Goal: Task Accomplishment & Management: Manage account settings

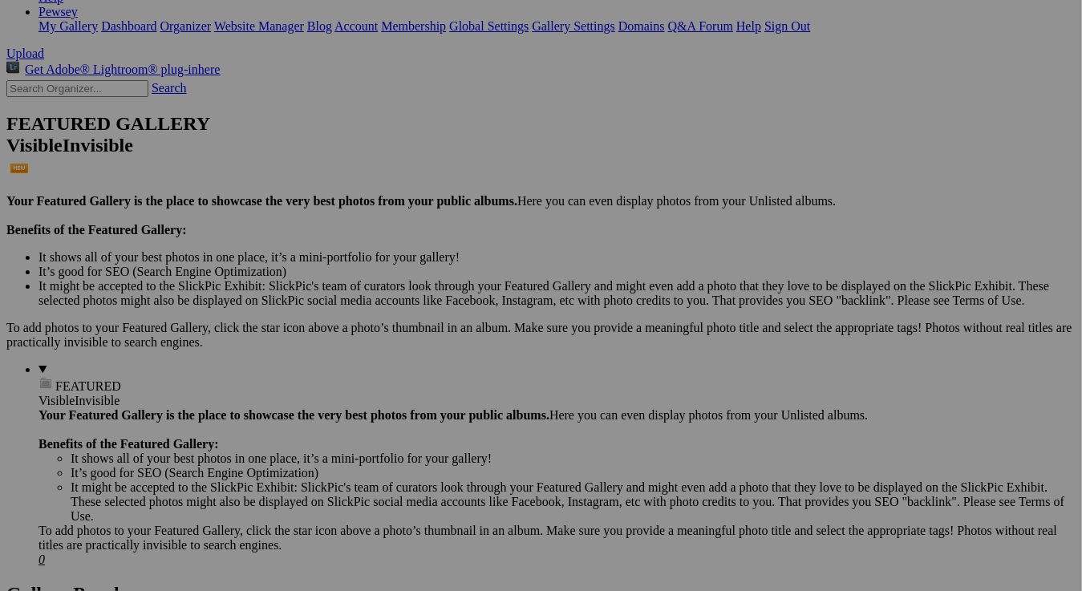
scroll to position [481, 0]
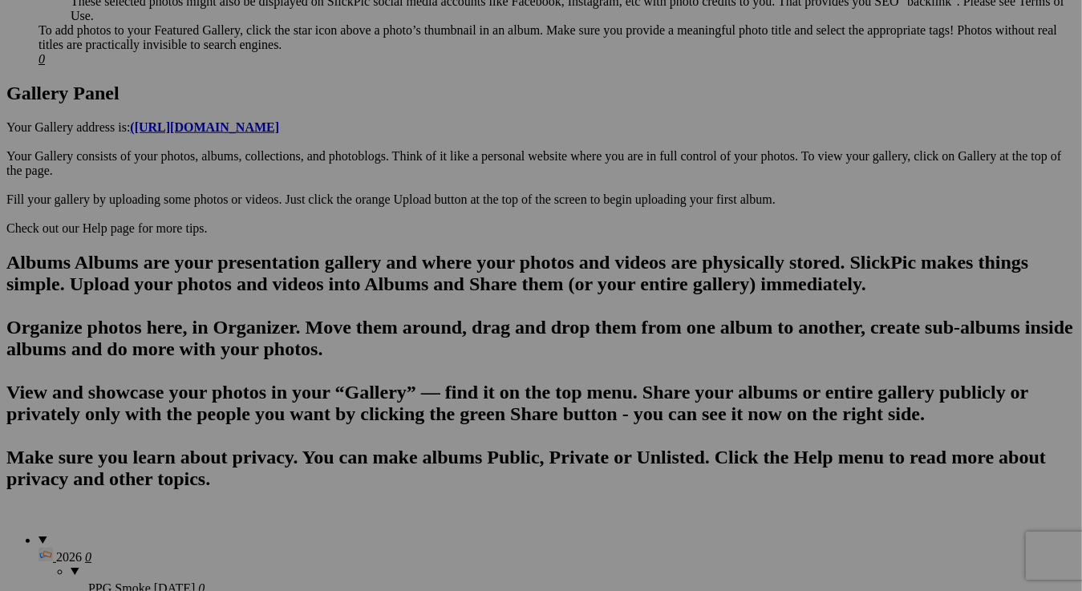
scroll to position [704, 0]
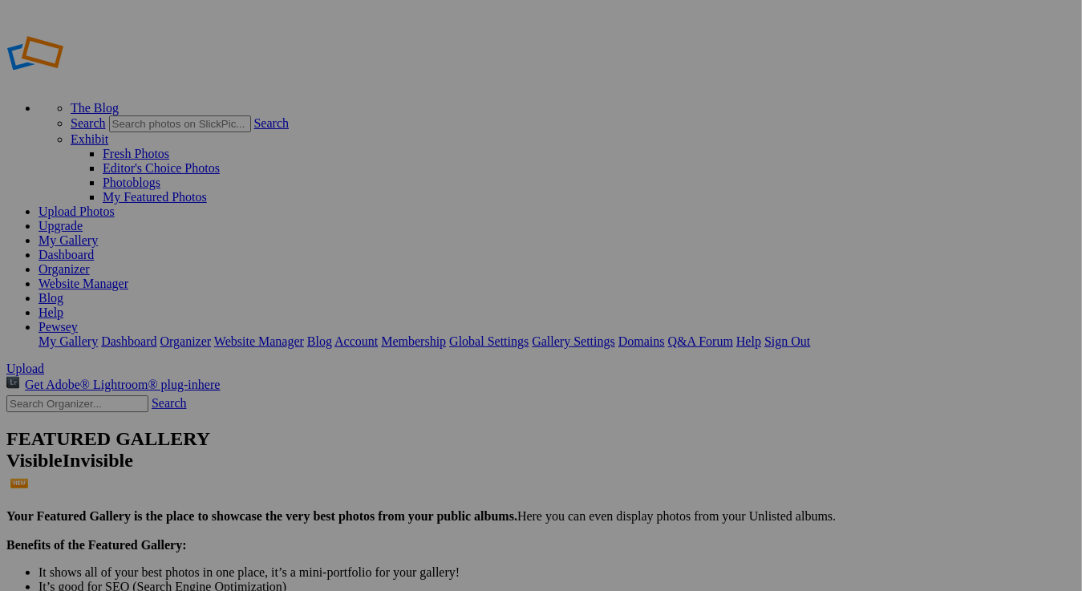
drag, startPoint x: 725, startPoint y: 270, endPoint x: 709, endPoint y: 321, distance: 53.8
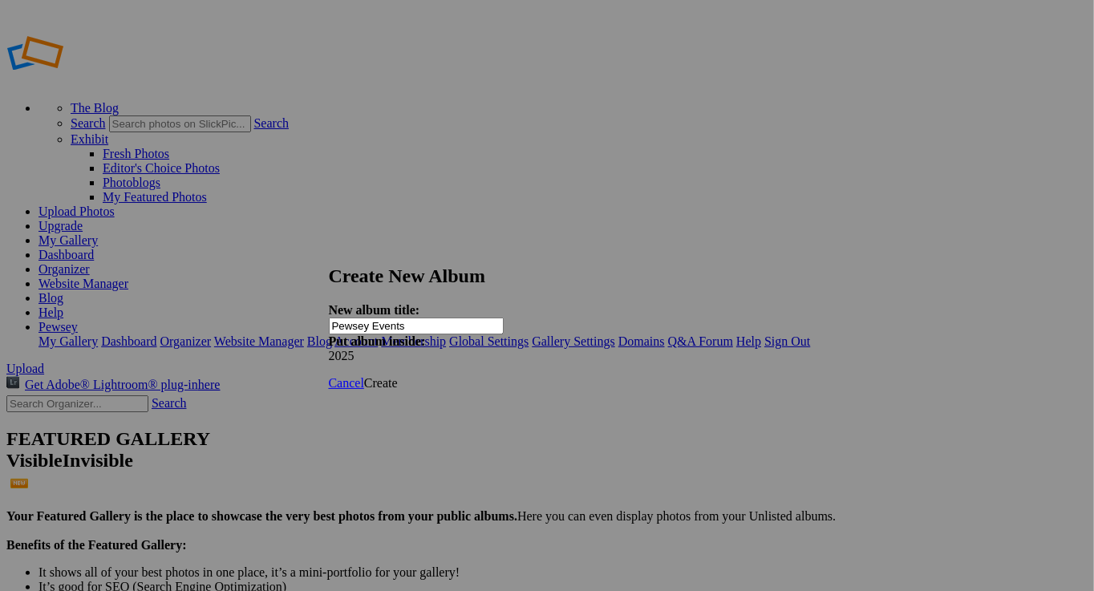
type input "Pewsey Events"
click at [398, 376] on span "Create" at bounding box center [381, 383] width 34 height 14
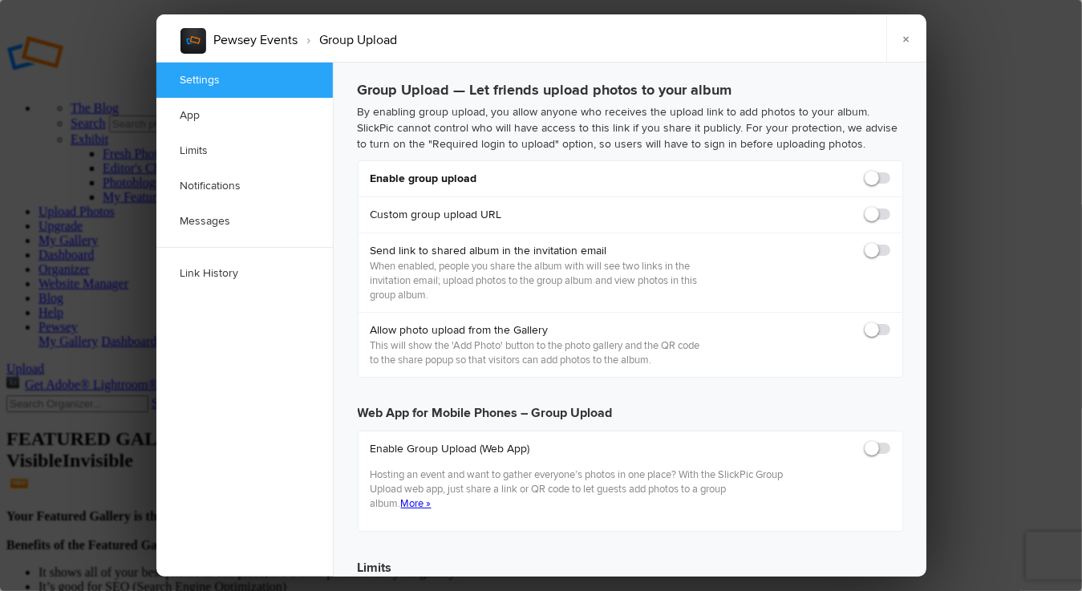
checkbox input "true"
click at [890, 171] on span at bounding box center [890, 171] width 0 height 0
click at [890, 171] on input "checkbox" at bounding box center [890, 170] width 1 height 1
checkbox input "true"
type input "https://slickpic.us/186393400xTg"
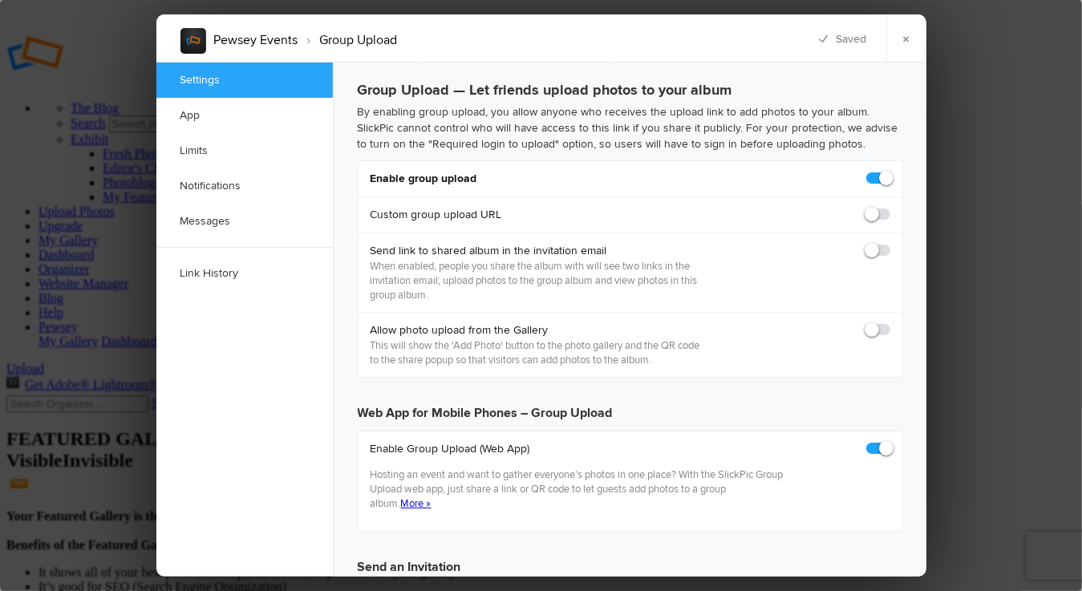
click at [890, 207] on span at bounding box center [890, 207] width 0 height 0
click at [890, 207] on input "checkbox" at bounding box center [890, 206] width 1 height 1
checkbox input "true"
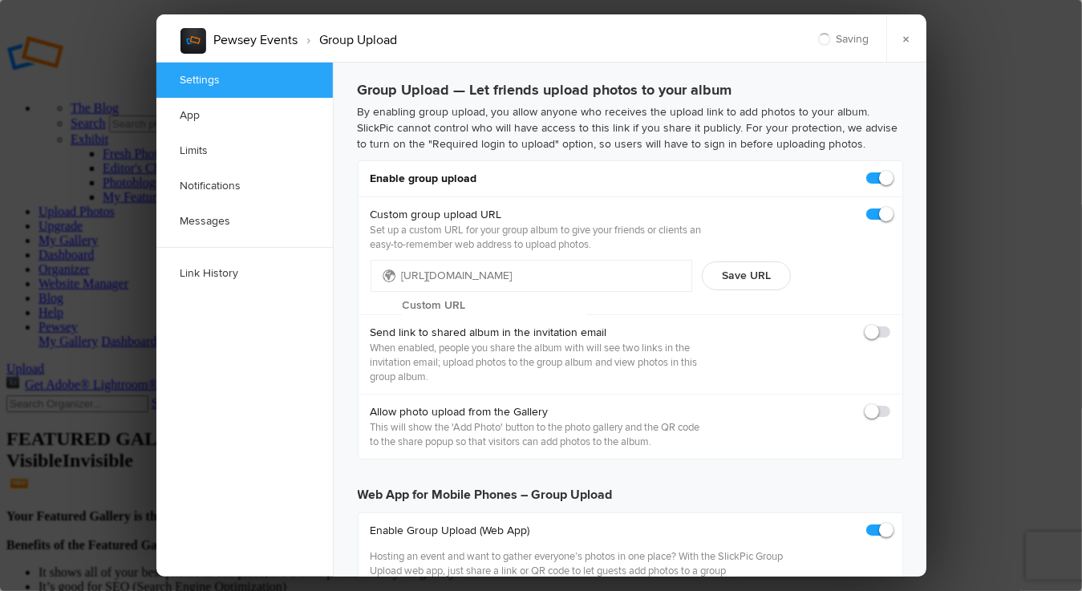
type input "https://slickpic.us/18639344TT2T"
click at [890, 404] on span at bounding box center [890, 404] width 0 height 0
click at [890, 404] on input "checkbox" at bounding box center [890, 403] width 1 height 1
checkbox input "true"
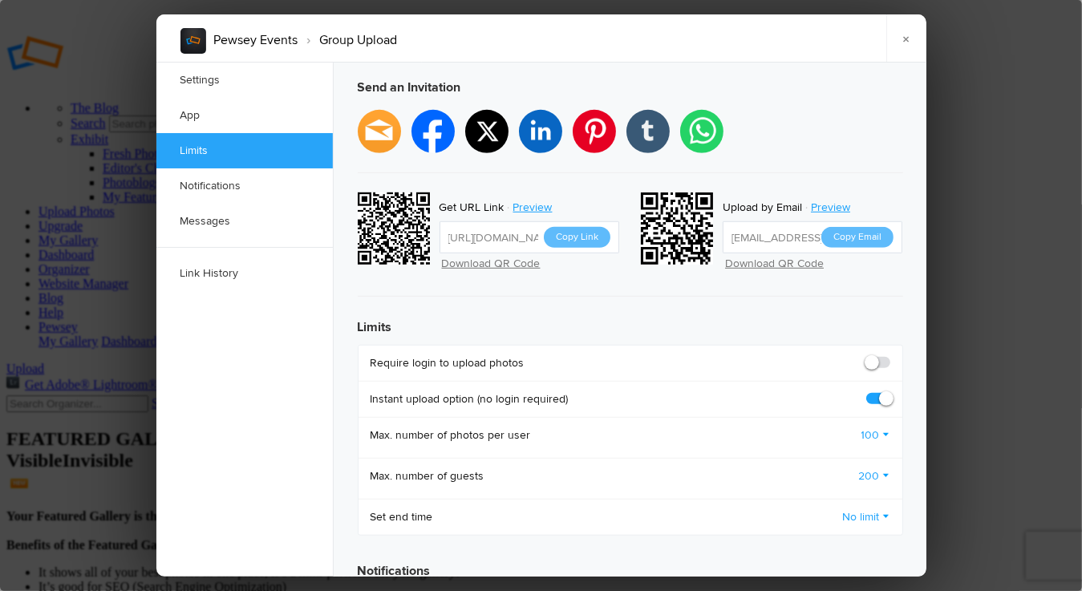
scroll to position [722, 0]
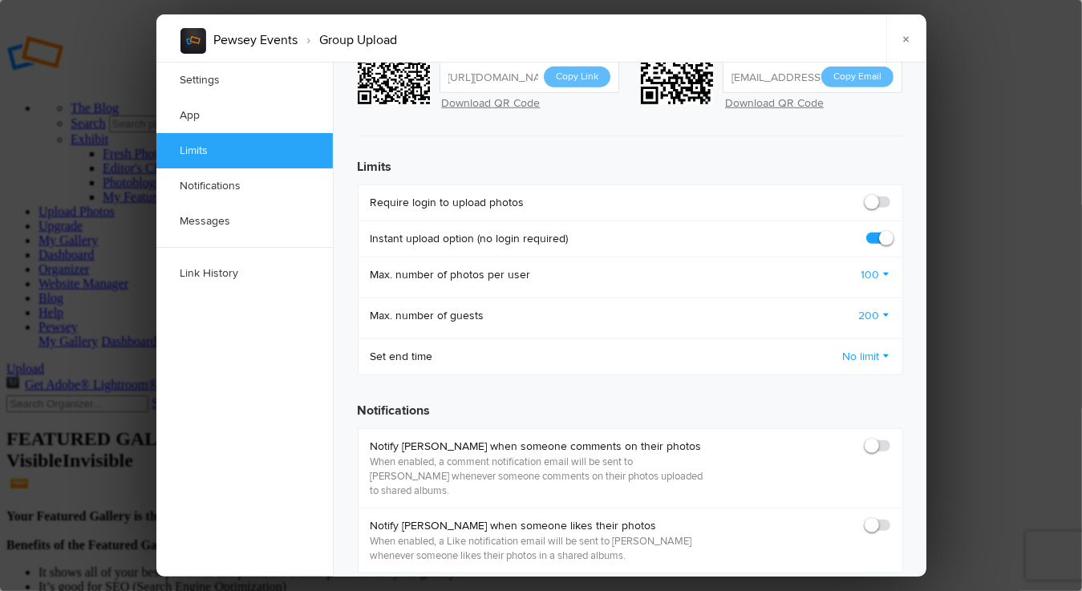
click at [890, 195] on span at bounding box center [890, 195] width 0 height 0
click at [890, 194] on input "checkbox" at bounding box center [890, 194] width 1 height 1
checkbox input "true"
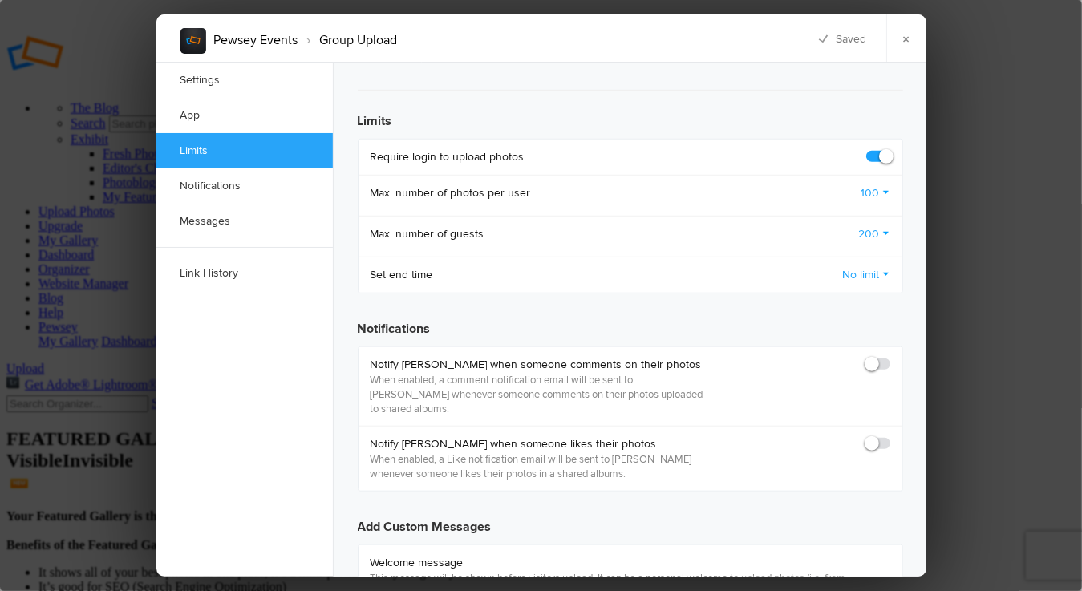
scroll to position [802, 0]
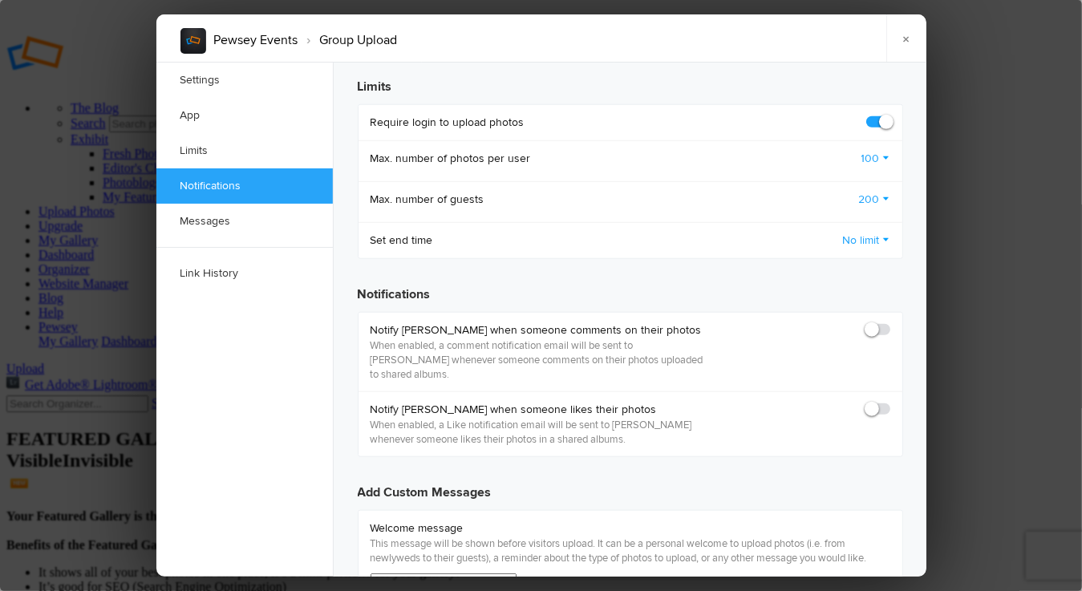
click at [890, 322] on span at bounding box center [890, 322] width 0 height 0
click at [890, 322] on input "checkbox" at bounding box center [890, 322] width 1 height 1
checkbox input "true"
click at [890, 402] on span at bounding box center [890, 402] width 0 height 0
click at [890, 401] on input "checkbox" at bounding box center [890, 401] width 1 height 1
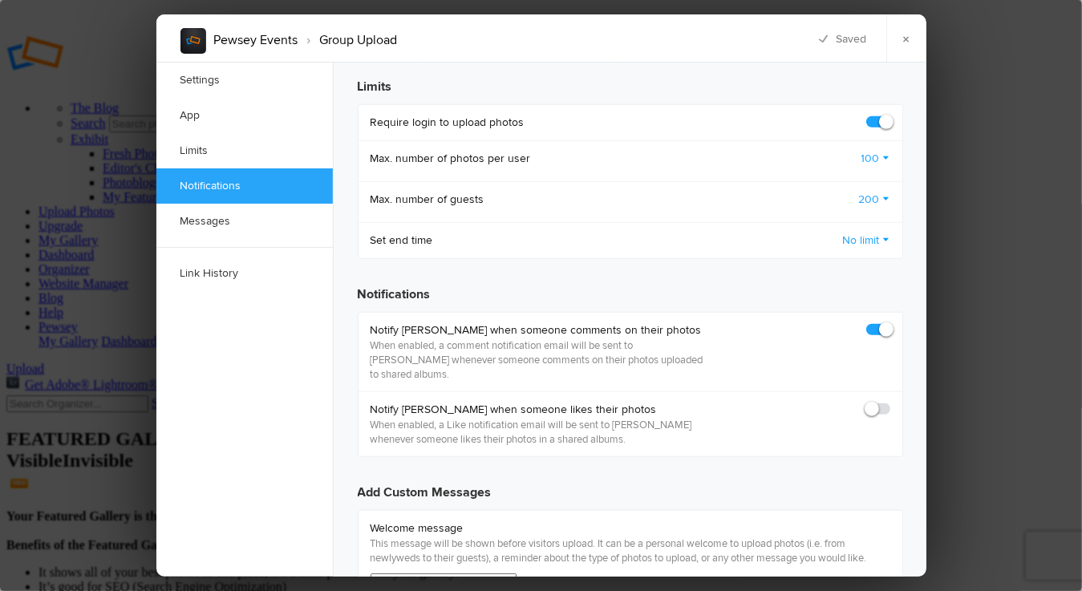
checkbox input "true"
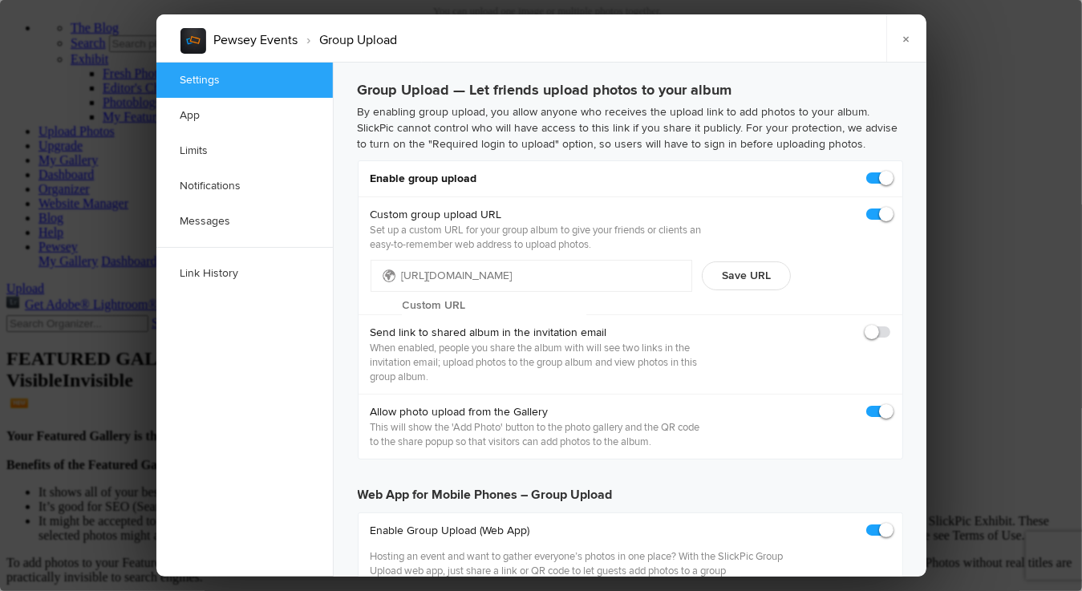
scroll to position [0, 0]
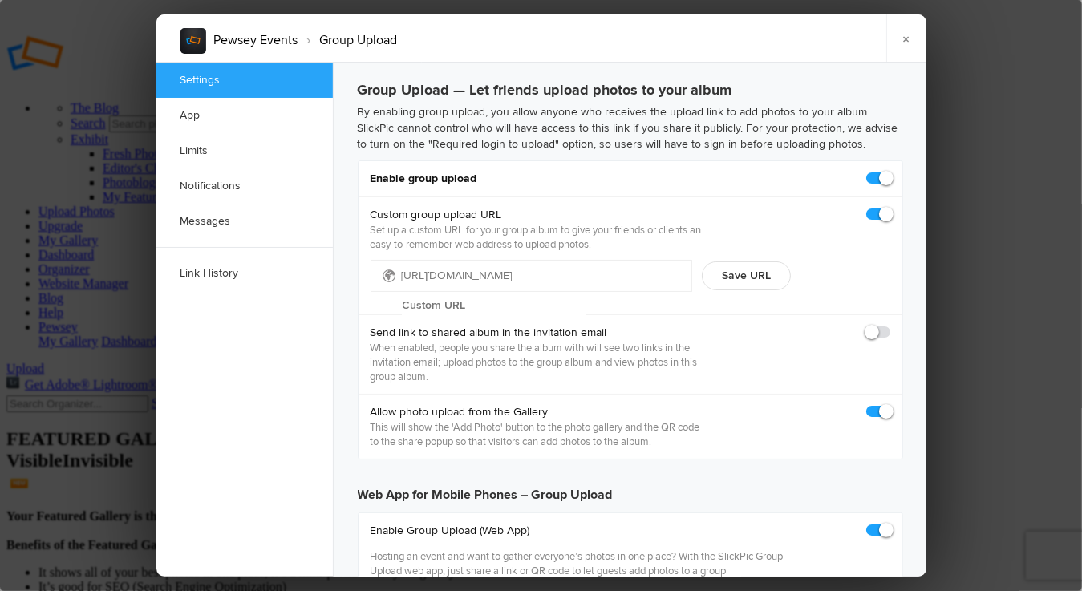
click at [478, 271] on span "https://slickpic.us/" at bounding box center [458, 276] width 112 height 14
click at [499, 294] on input "text" at bounding box center [494, 306] width 185 height 24
click at [569, 294] on input "text" at bounding box center [494, 306] width 185 height 24
type input "E"
type input "Pewsey Events"
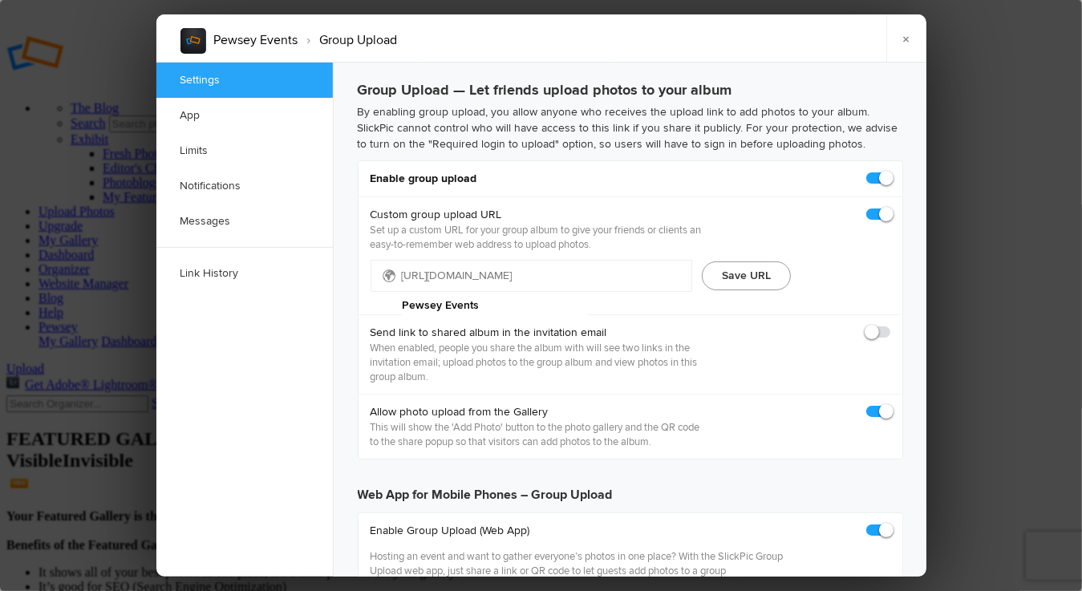
click at [754, 274] on button "Save URL" at bounding box center [746, 276] width 89 height 29
type input "https://slickpic.us/Pewsey-Events"
click at [586, 294] on input "Pewsey Events" at bounding box center [494, 306] width 185 height 24
drag, startPoint x: 609, startPoint y: 274, endPoint x: 809, endPoint y: 241, distance: 202.4
click at [809, 241] on div "Custom group upload URL Set up a custom URL for your group album to give your f…" at bounding box center [631, 256] width 544 height 118
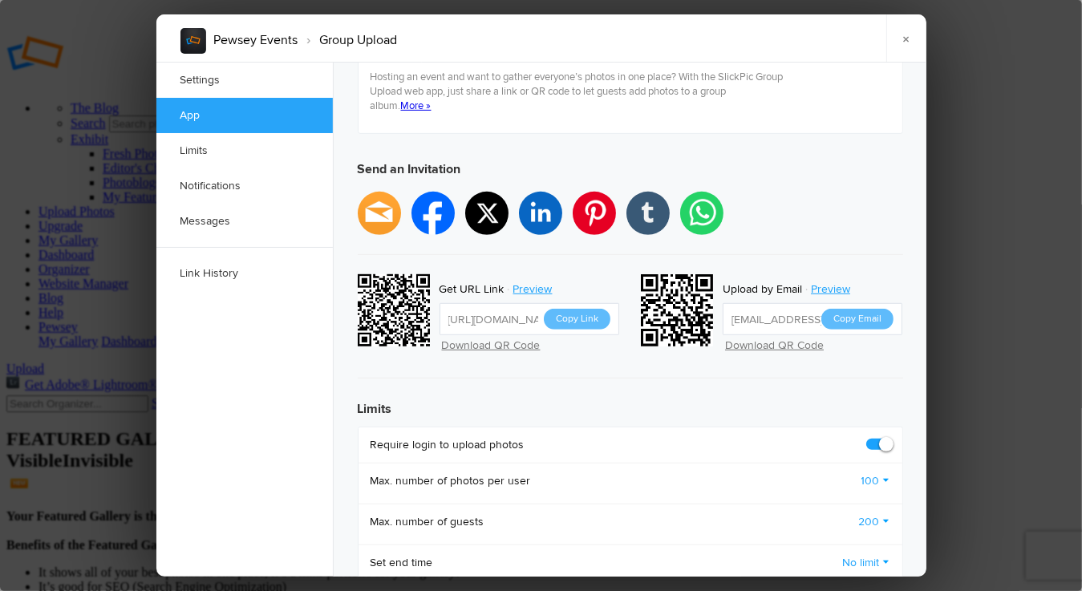
scroll to position [481, 0]
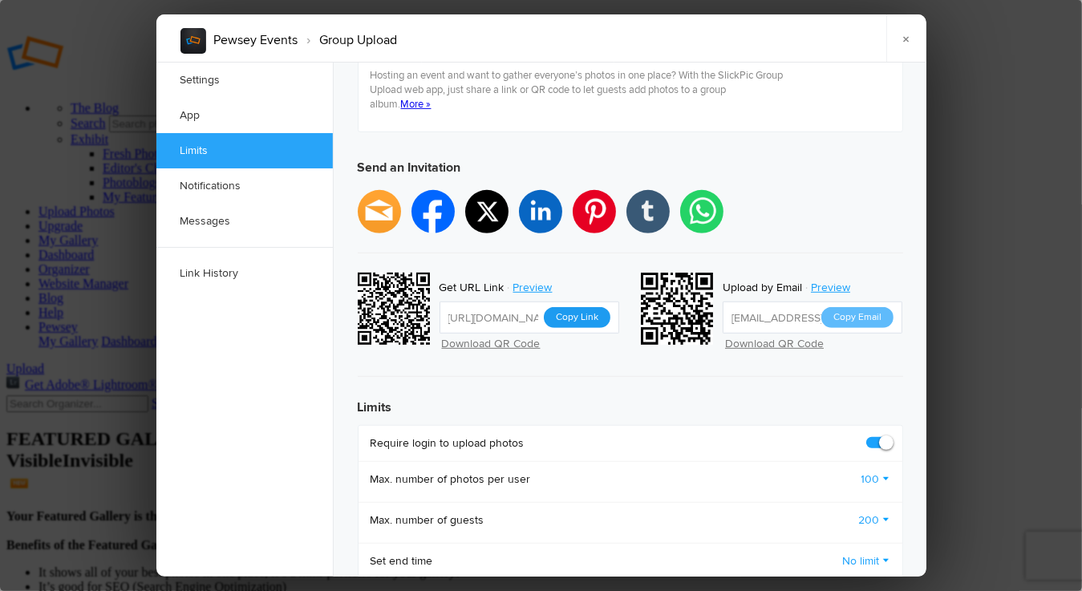
click at [582, 307] on button "Copy Link" at bounding box center [577, 317] width 67 height 21
click at [909, 37] on link "×" at bounding box center [906, 38] width 40 height 48
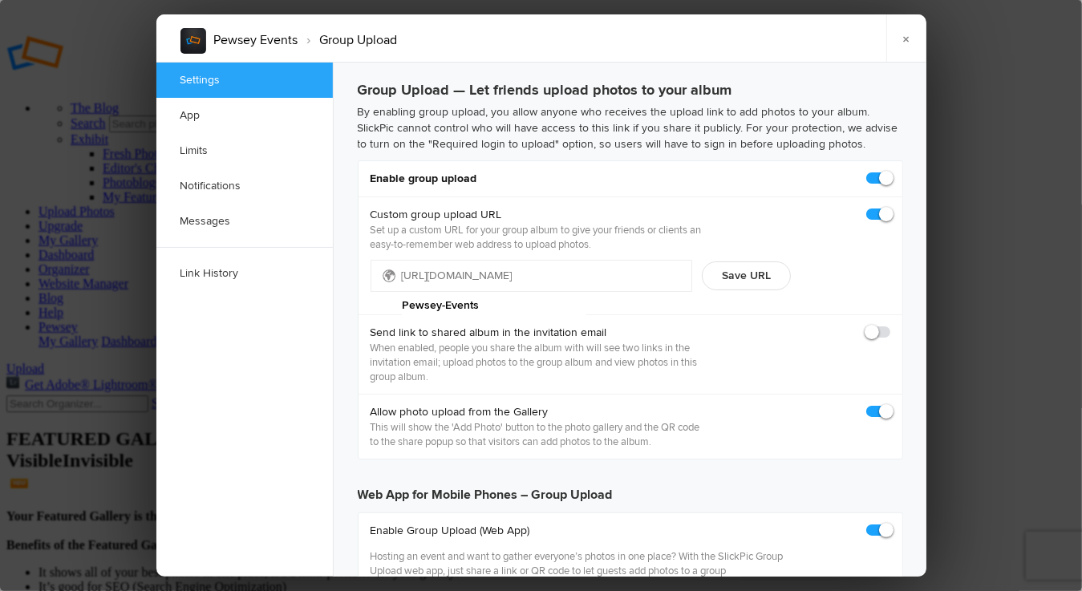
checkbox input "true"
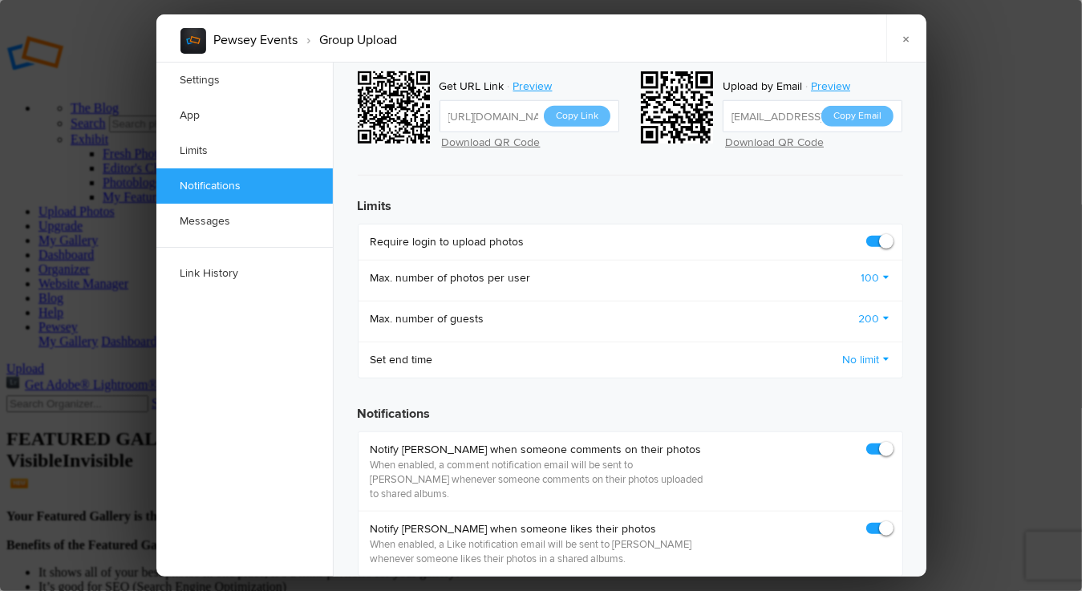
scroll to position [481, 0]
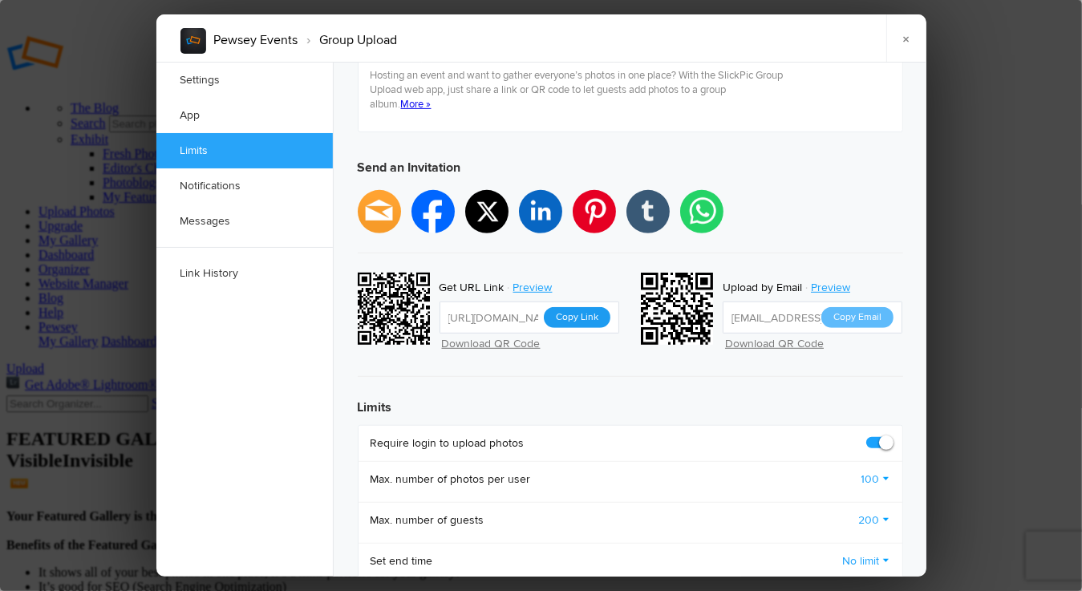
click at [581, 307] on button "Copy Link" at bounding box center [577, 317] width 67 height 21
drag, startPoint x: 903, startPoint y: 43, endPoint x: 879, endPoint y: 43, distance: 24.1
click at [903, 43] on link "×" at bounding box center [906, 38] width 40 height 48
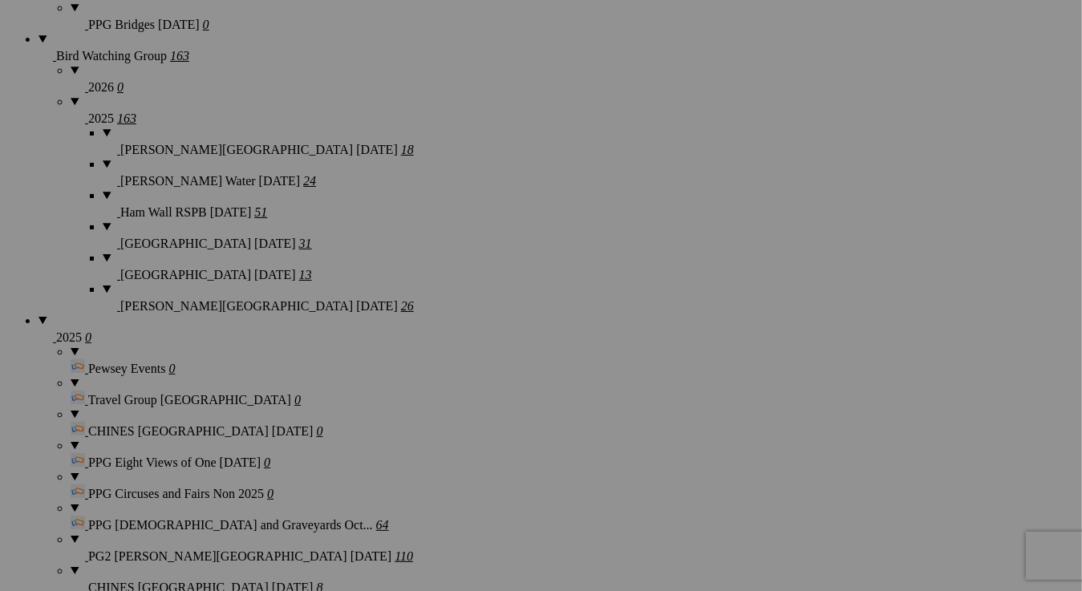
scroll to position [1604, 0]
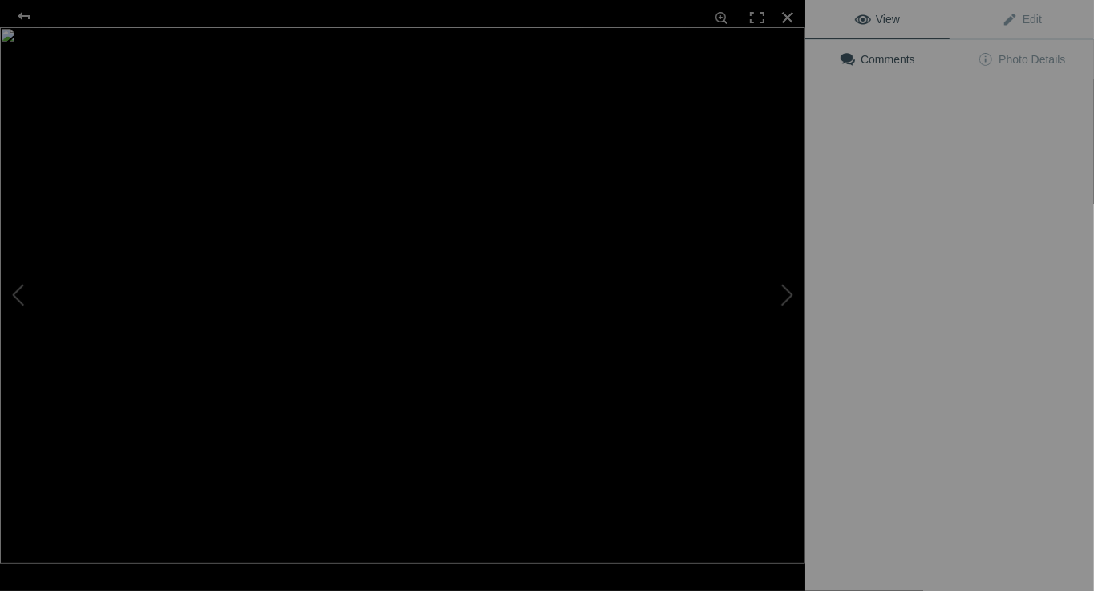
click at [468, 309] on img at bounding box center [402, 295] width 805 height 537
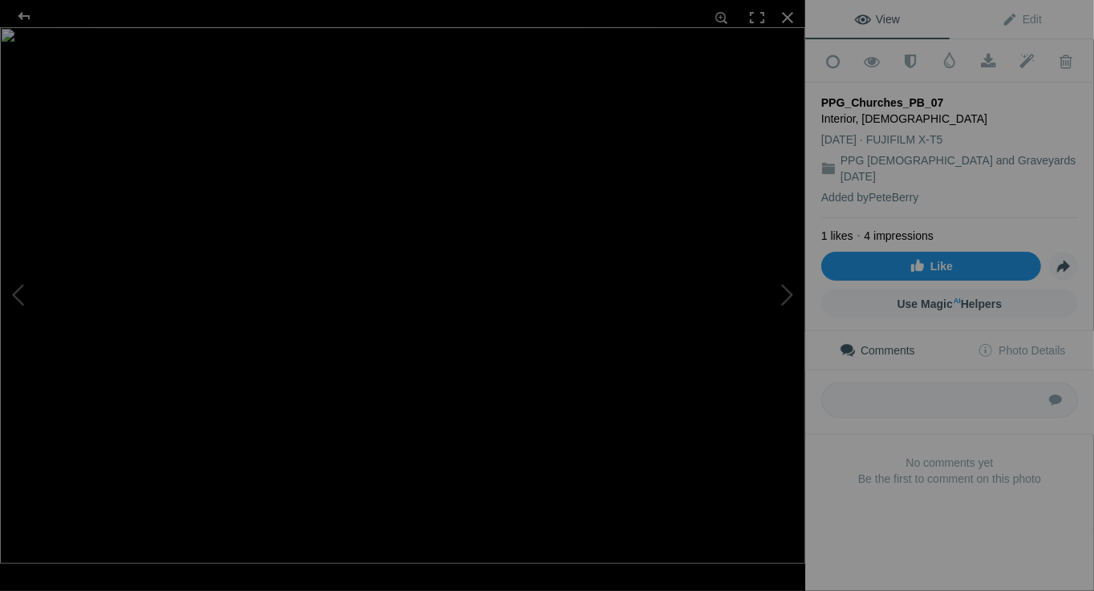
click at [910, 260] on span "Like" at bounding box center [931, 266] width 43 height 13
click at [24, 11] on div at bounding box center [24, 16] width 58 height 32
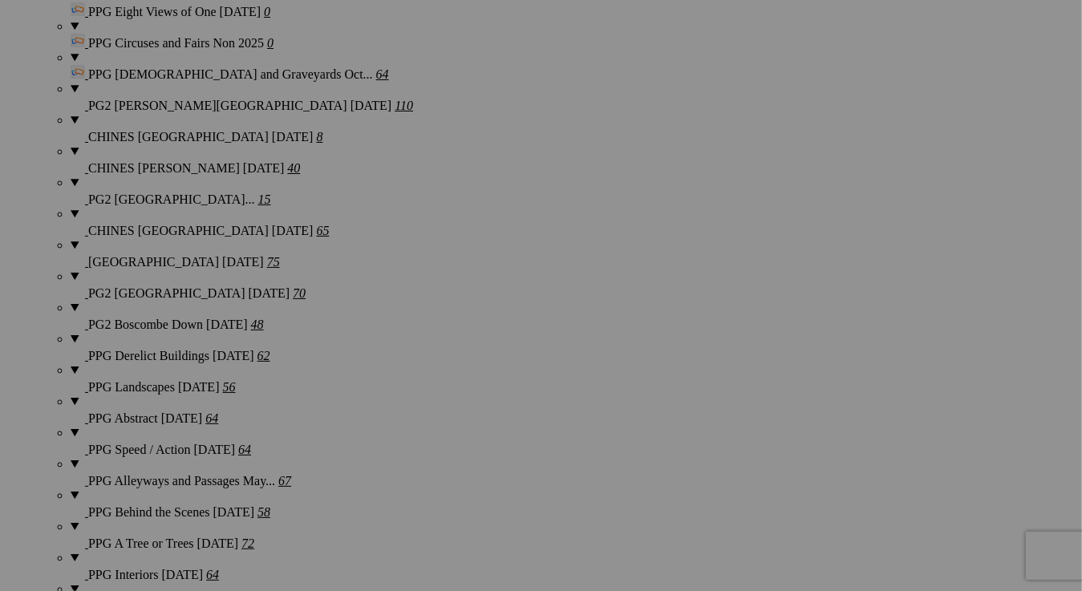
scroll to position [2086, 0]
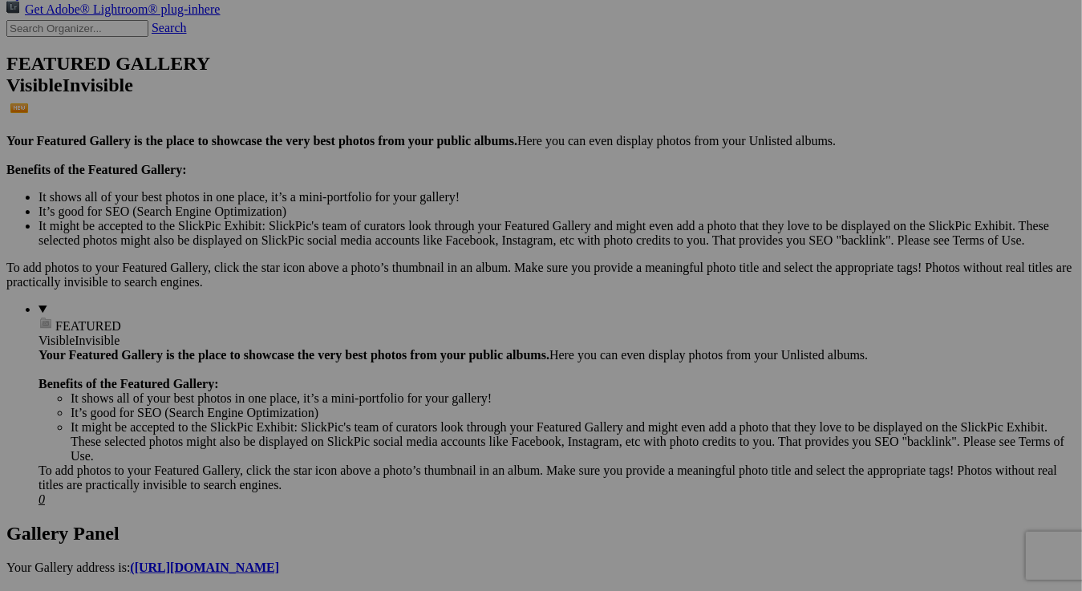
scroll to position [0, 0]
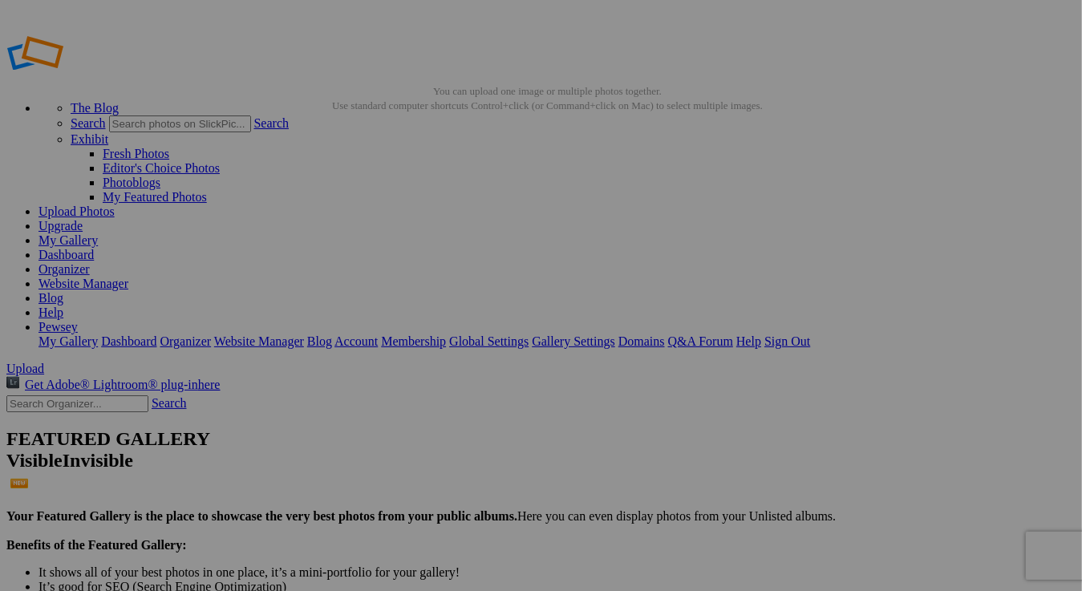
click at [473, 259] on img at bounding box center [447, 239] width 80 height 120
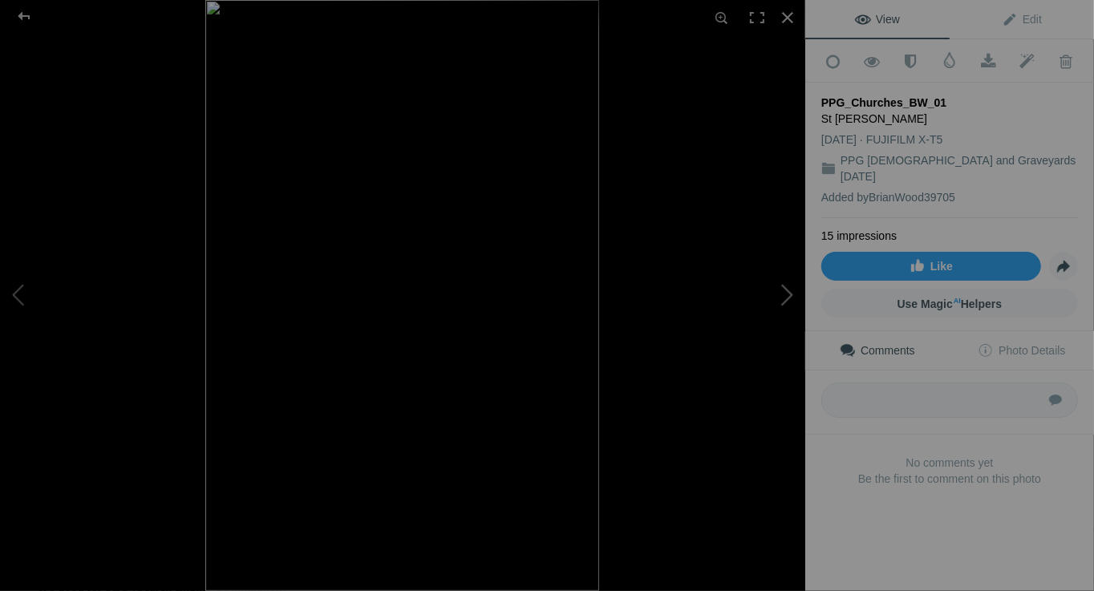
click at [791, 295] on button at bounding box center [745, 295] width 120 height 213
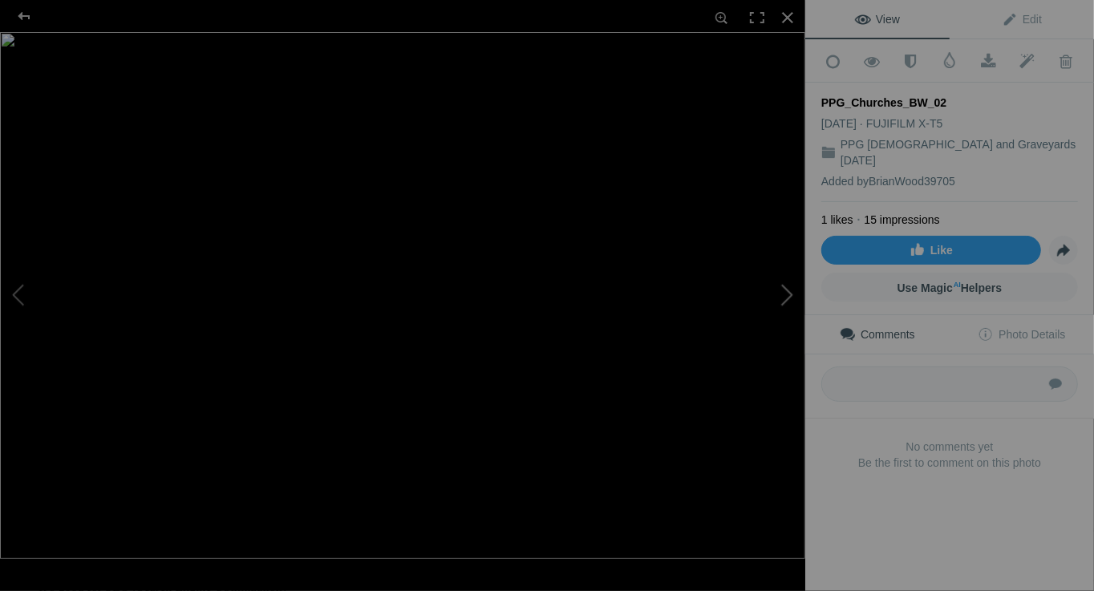
click at [791, 293] on button at bounding box center [745, 295] width 120 height 213
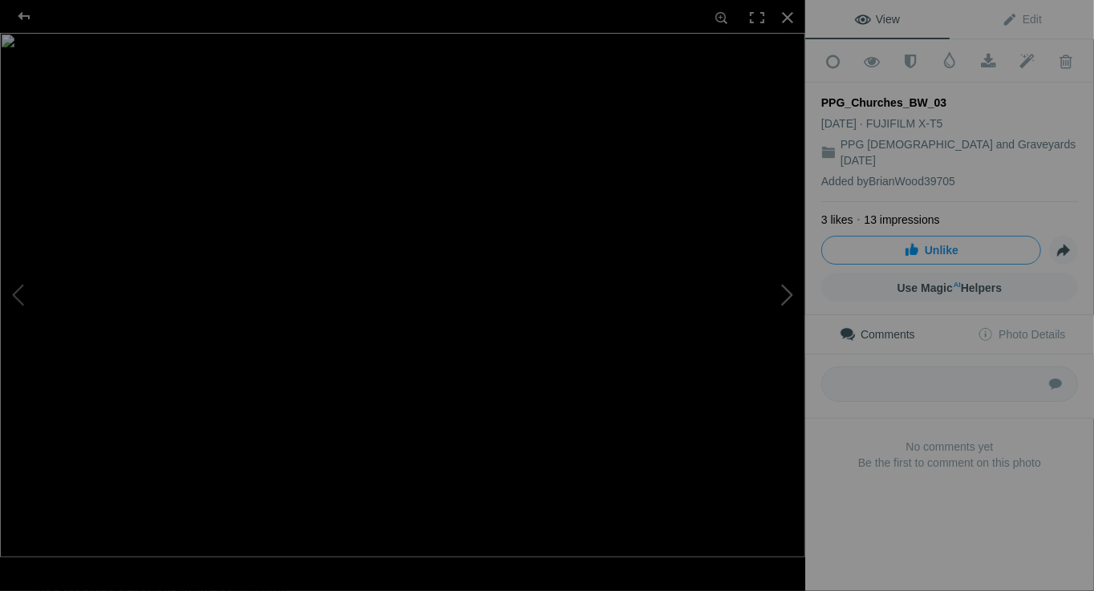
click at [792, 293] on button at bounding box center [745, 295] width 120 height 213
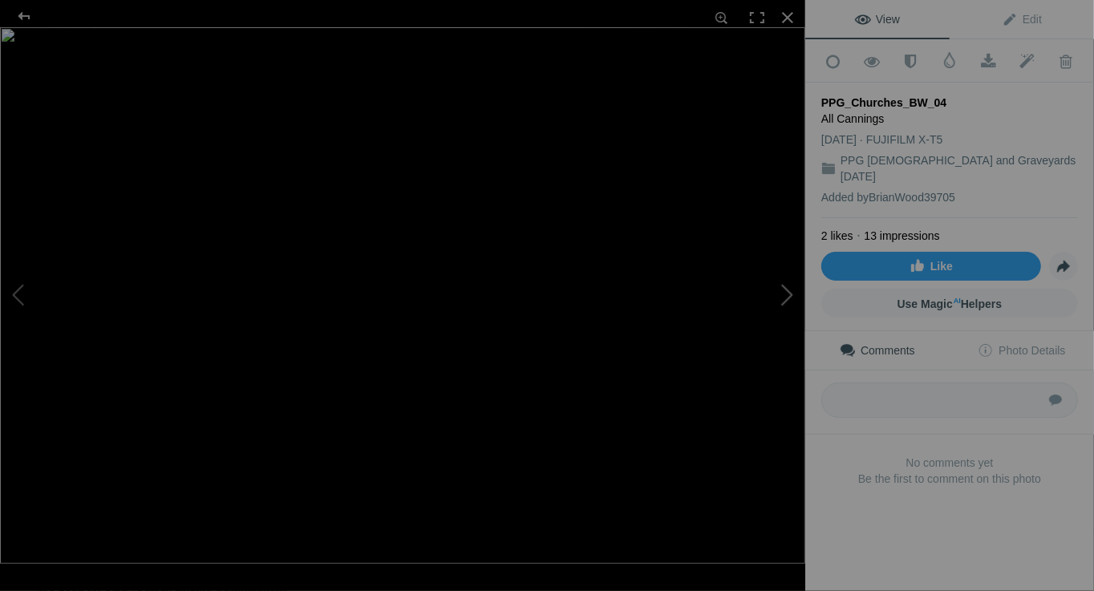
click at [792, 293] on button at bounding box center [745, 295] width 120 height 213
click at [793, 294] on button at bounding box center [745, 295] width 120 height 213
click at [793, 295] on button at bounding box center [745, 295] width 120 height 213
click at [797, 297] on button at bounding box center [745, 295] width 120 height 213
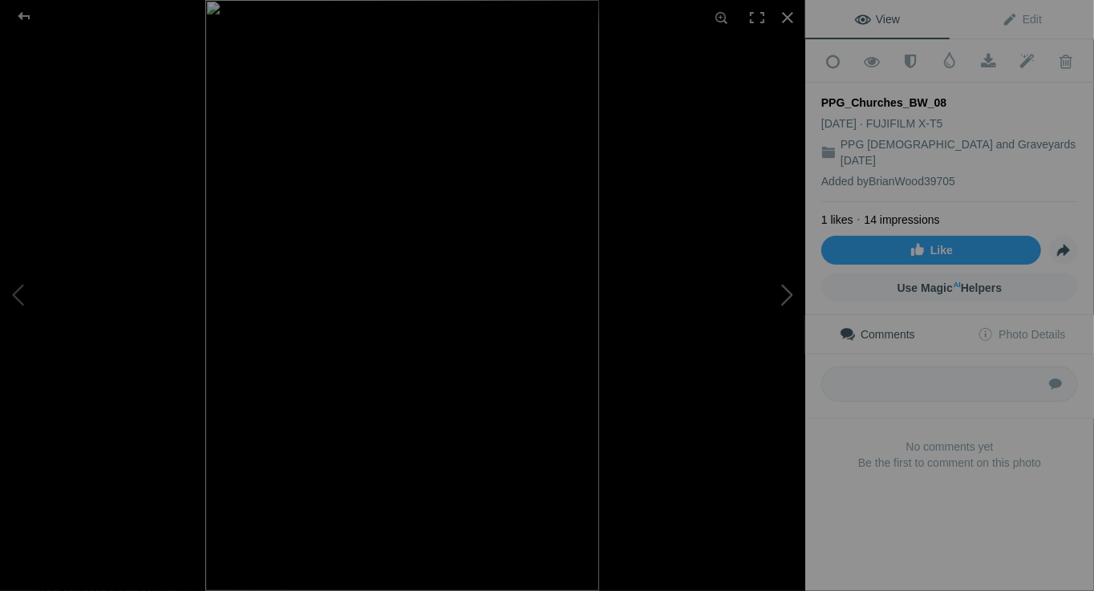
click at [789, 299] on button at bounding box center [745, 295] width 120 height 213
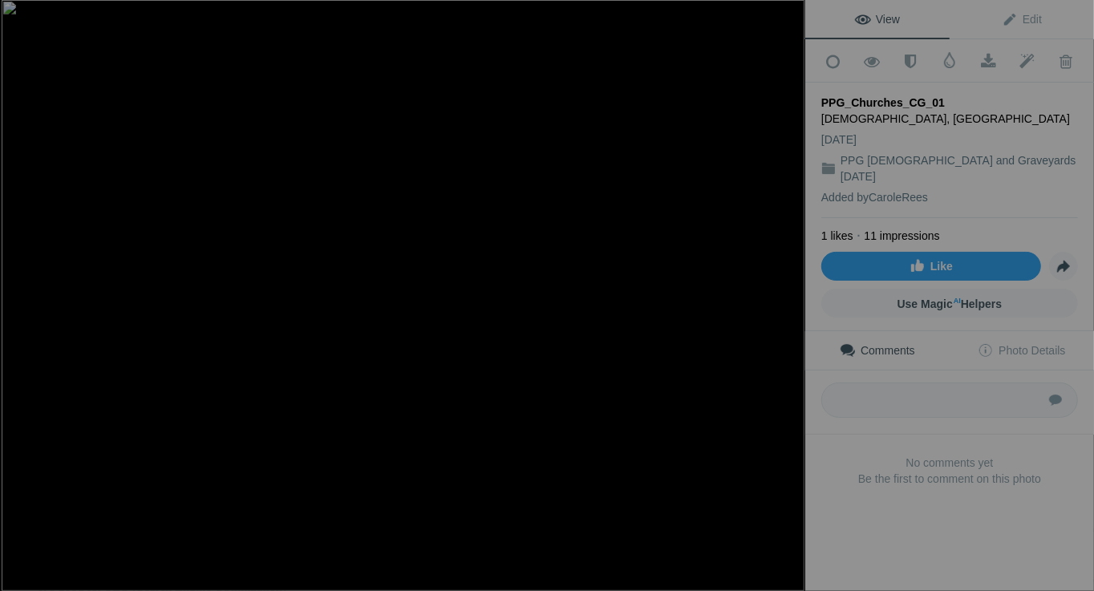
click at [789, 299] on button at bounding box center [745, 295] width 120 height 213
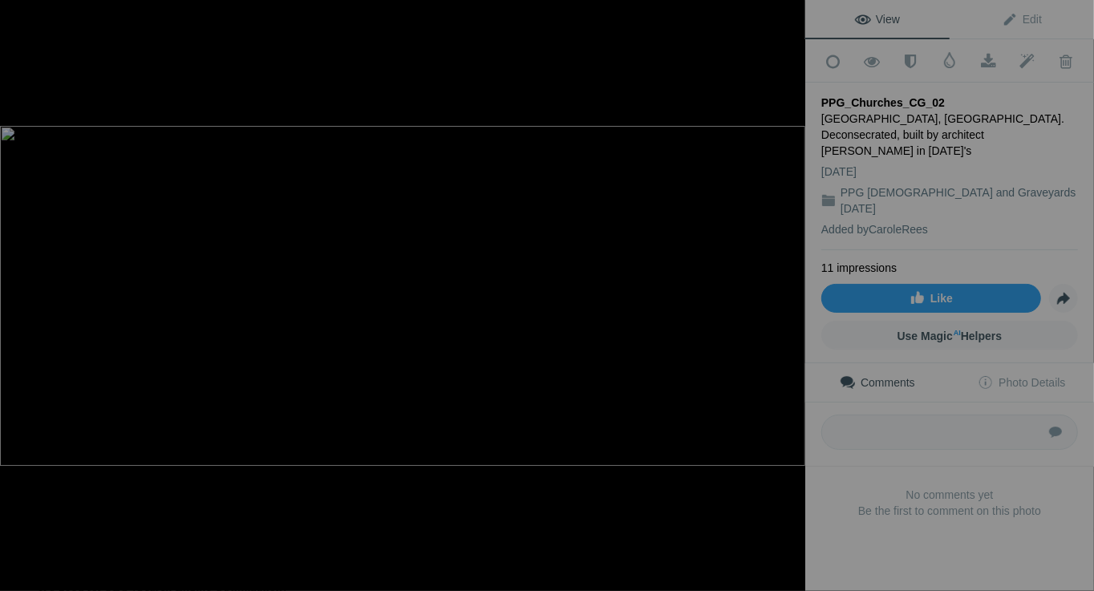
click at [789, 299] on button at bounding box center [745, 295] width 120 height 213
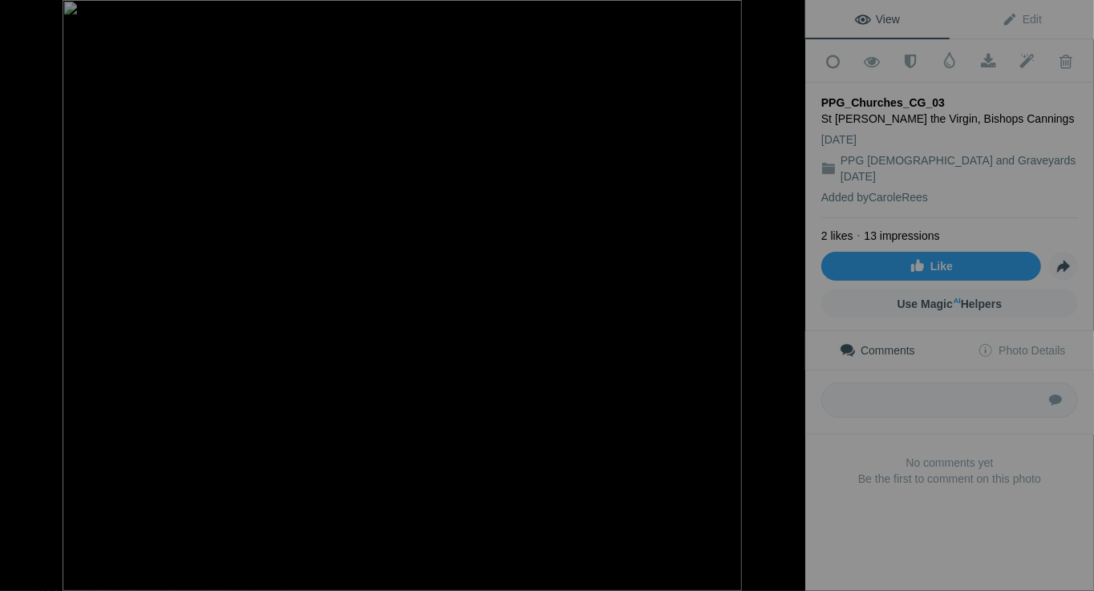
click at [789, 299] on button at bounding box center [745, 295] width 120 height 213
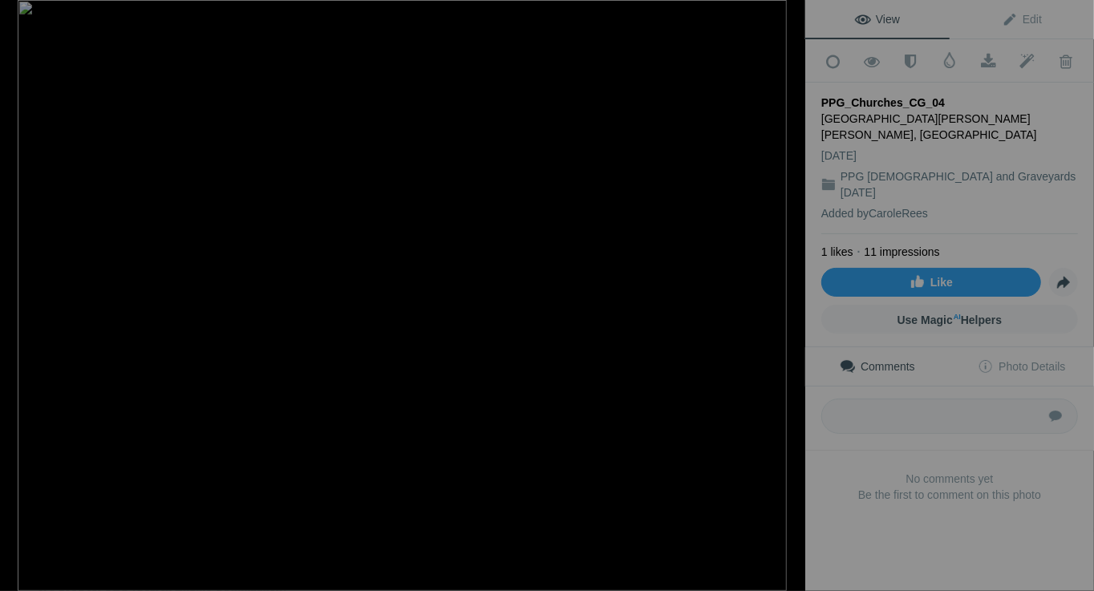
click at [789, 299] on button at bounding box center [745, 295] width 120 height 213
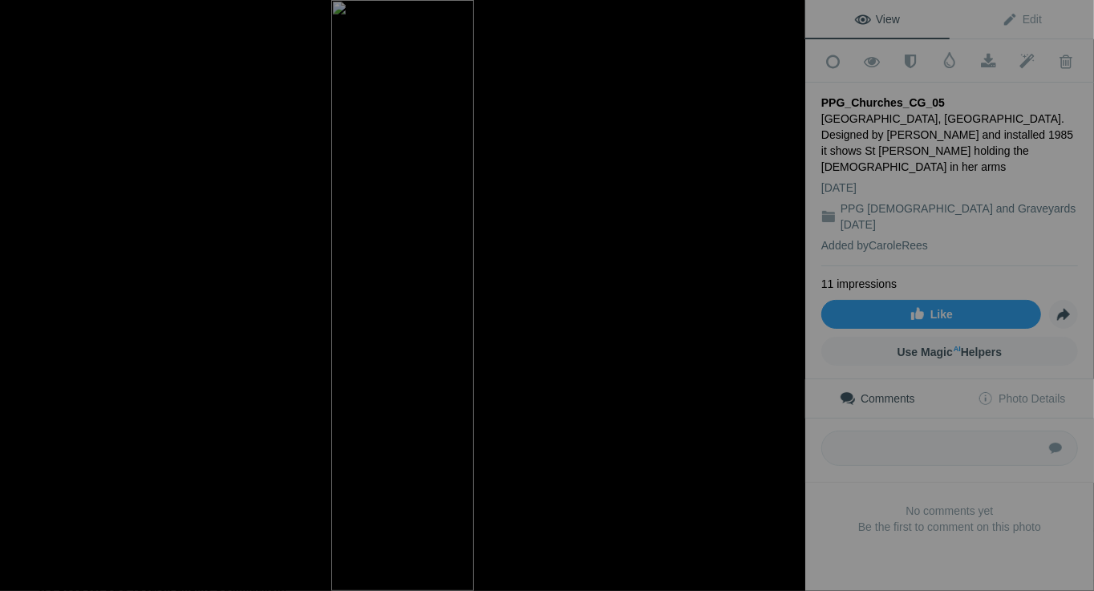
click at [789, 299] on button at bounding box center [745, 295] width 120 height 213
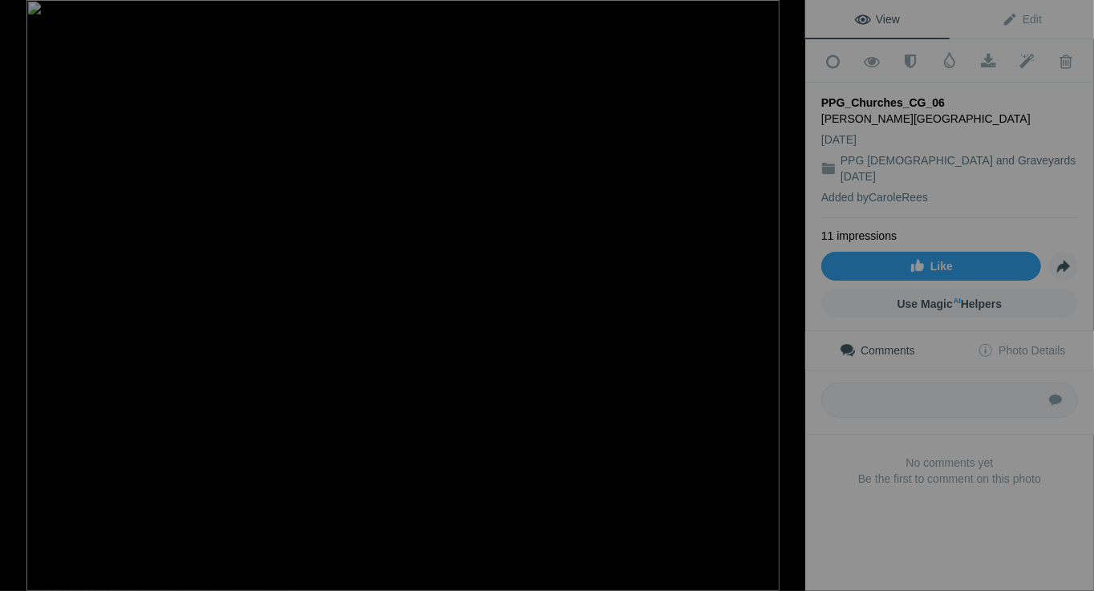
click at [789, 299] on button at bounding box center [745, 295] width 120 height 213
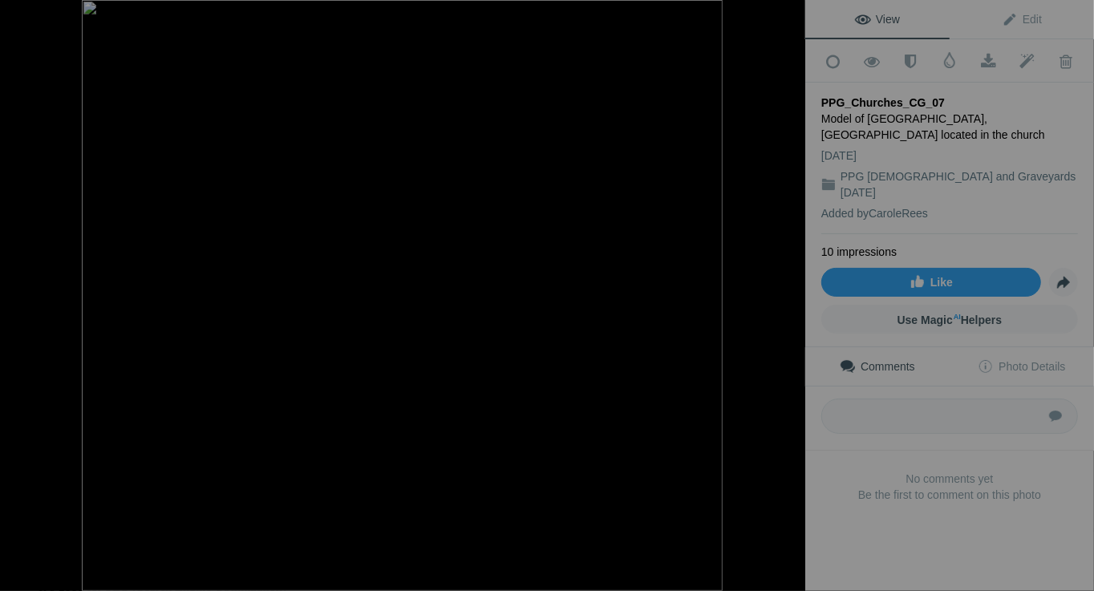
click at [789, 299] on button at bounding box center [745, 295] width 120 height 213
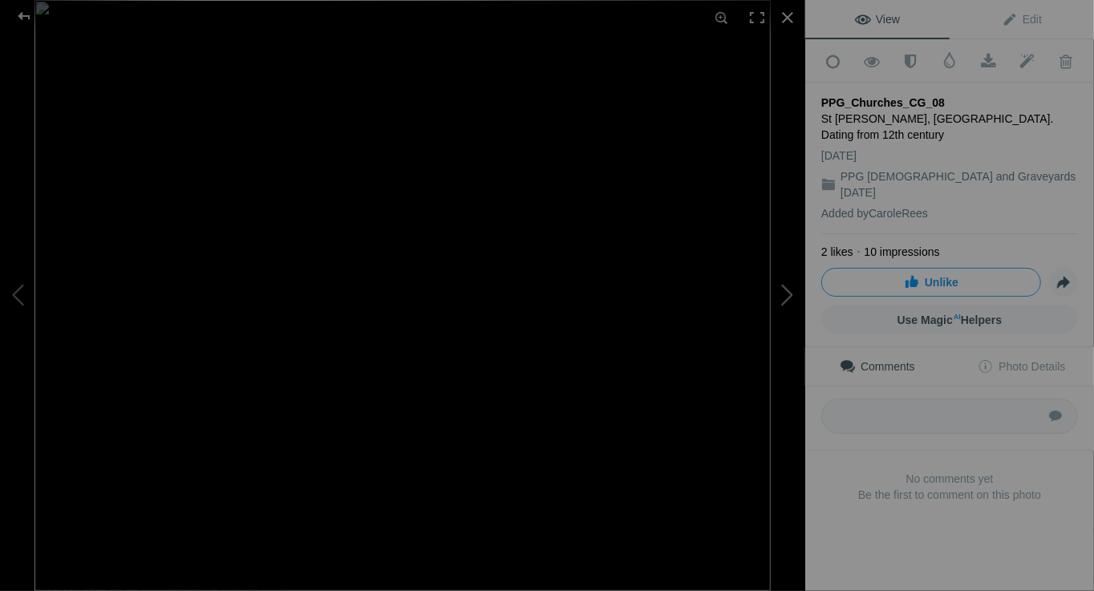
click at [782, 294] on button at bounding box center [745, 295] width 120 height 213
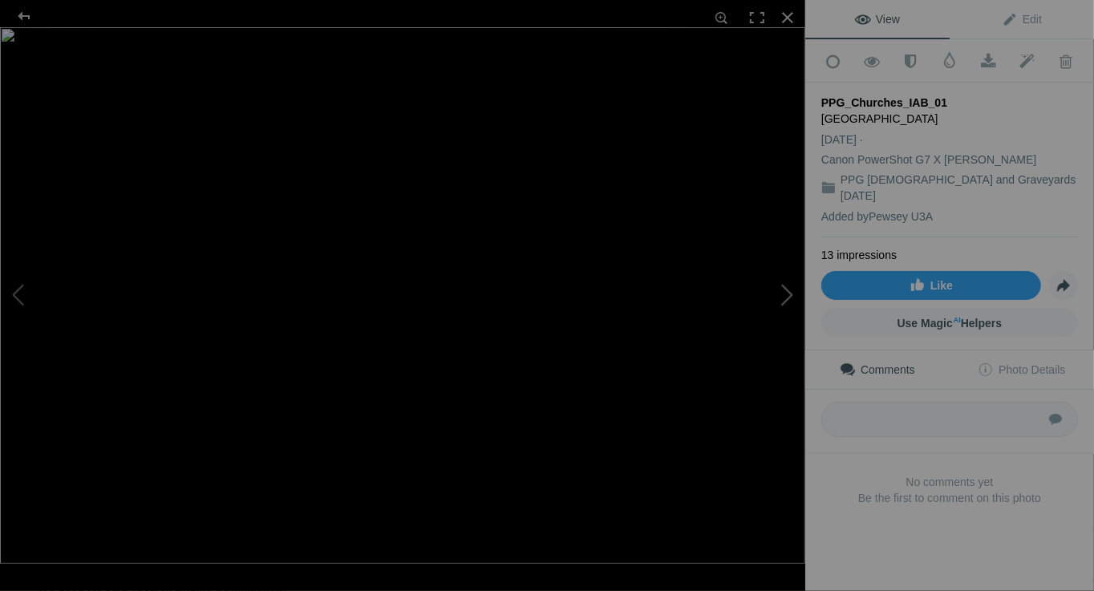
click at [785, 294] on button at bounding box center [745, 295] width 120 height 213
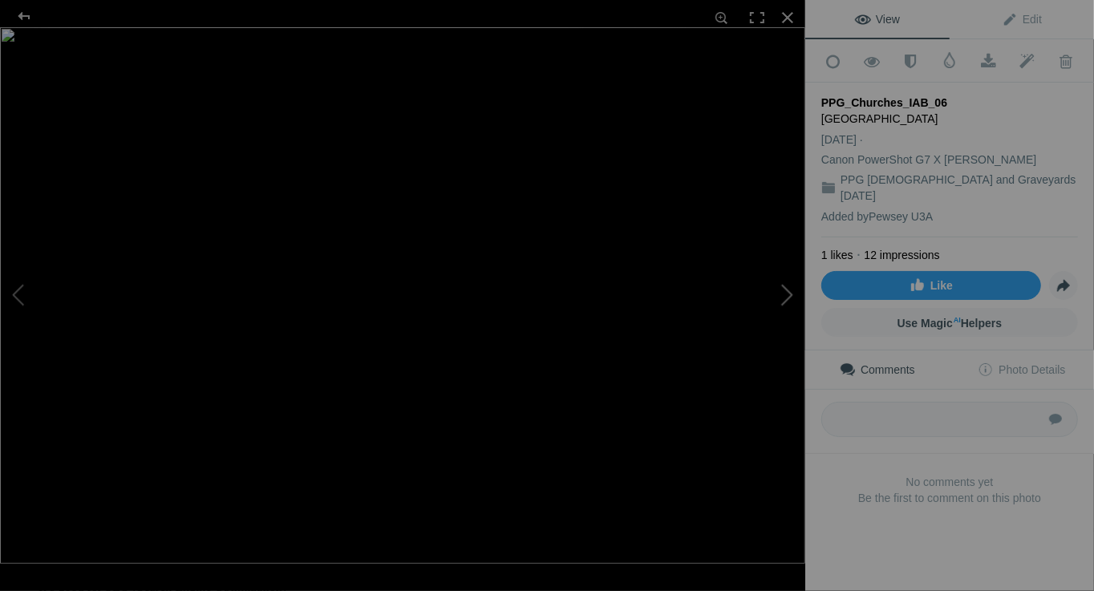
click at [785, 294] on button at bounding box center [745, 295] width 120 height 213
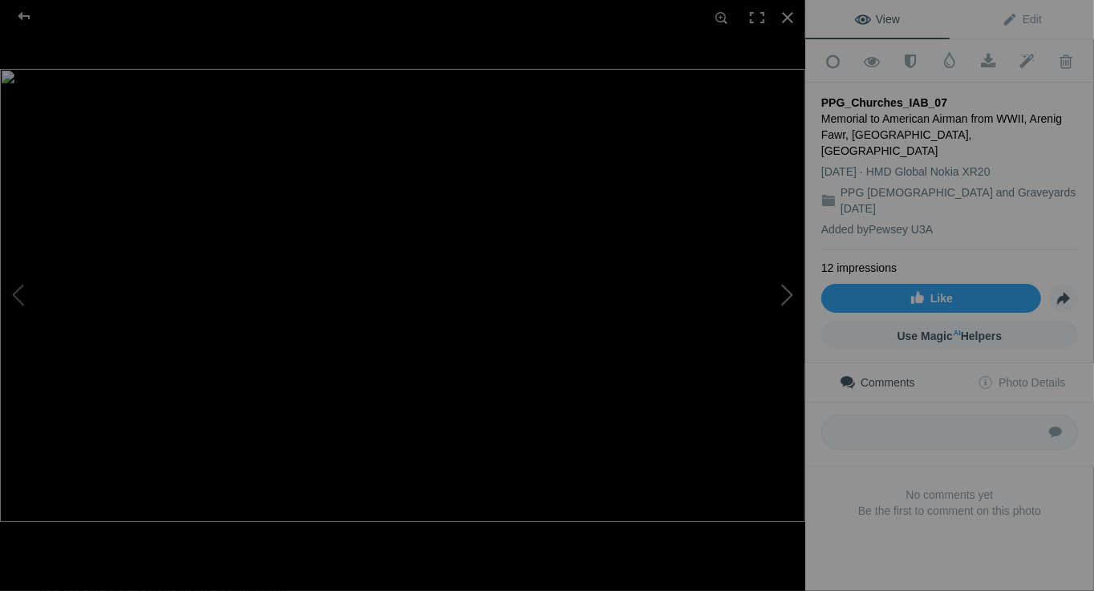
click at [785, 294] on button at bounding box center [745, 295] width 120 height 213
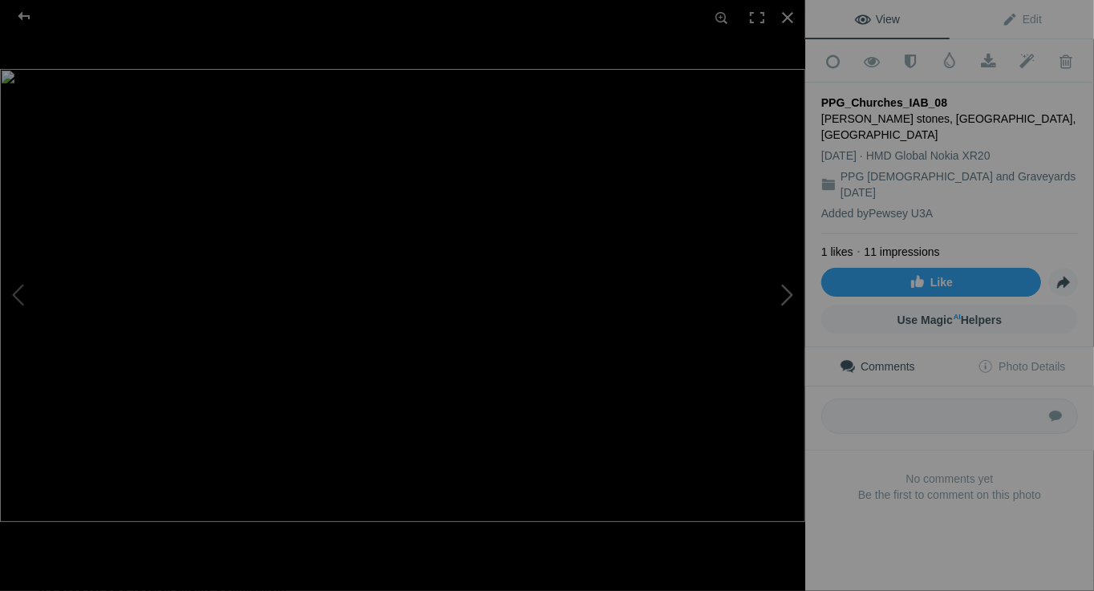
click at [787, 294] on button at bounding box center [745, 295] width 120 height 213
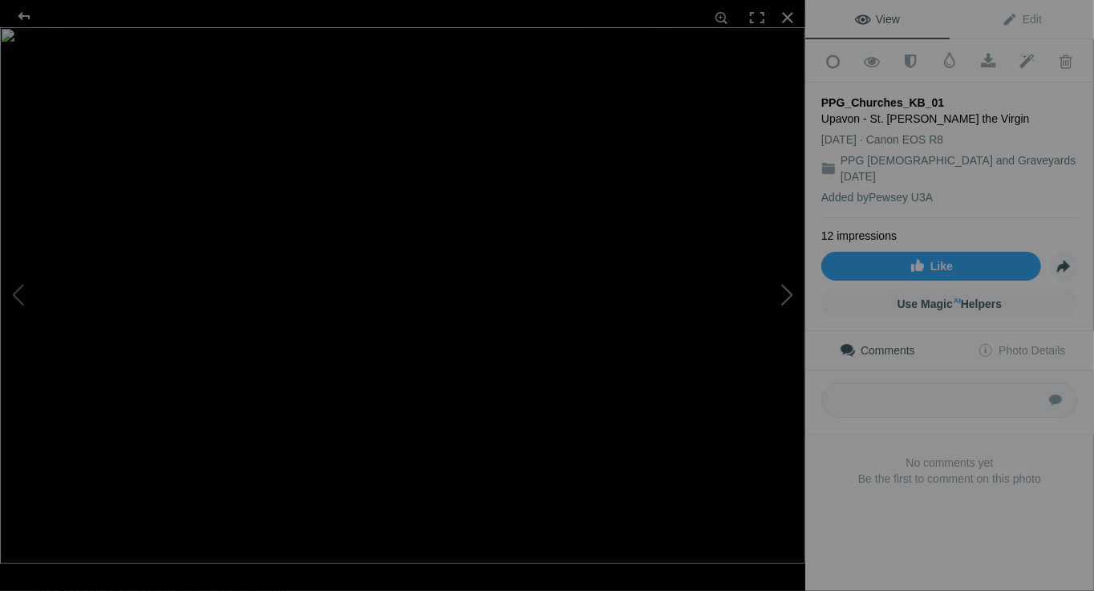
click at [787, 294] on button at bounding box center [745, 295] width 120 height 213
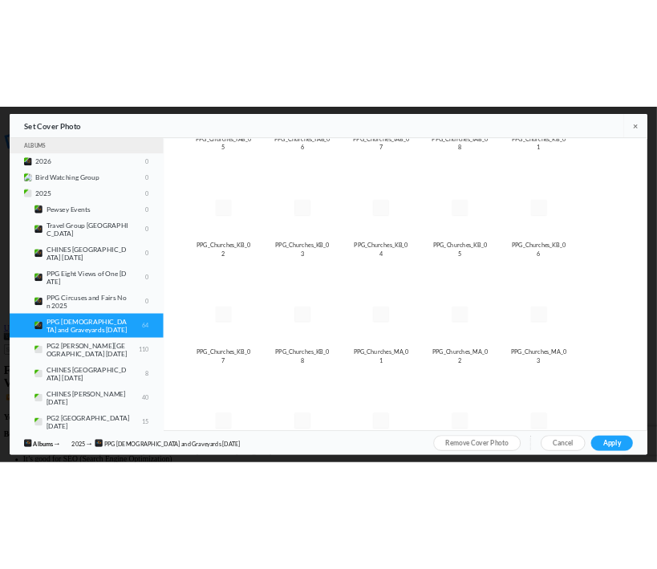
scroll to position [802, 0]
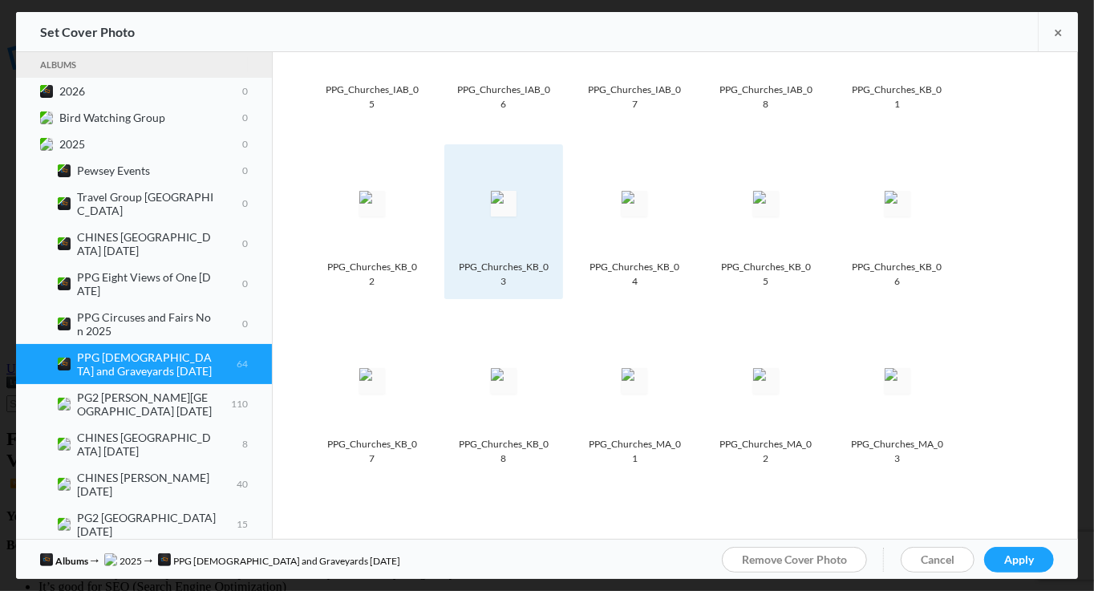
click at [511, 199] on img at bounding box center [504, 204] width 26 height 26
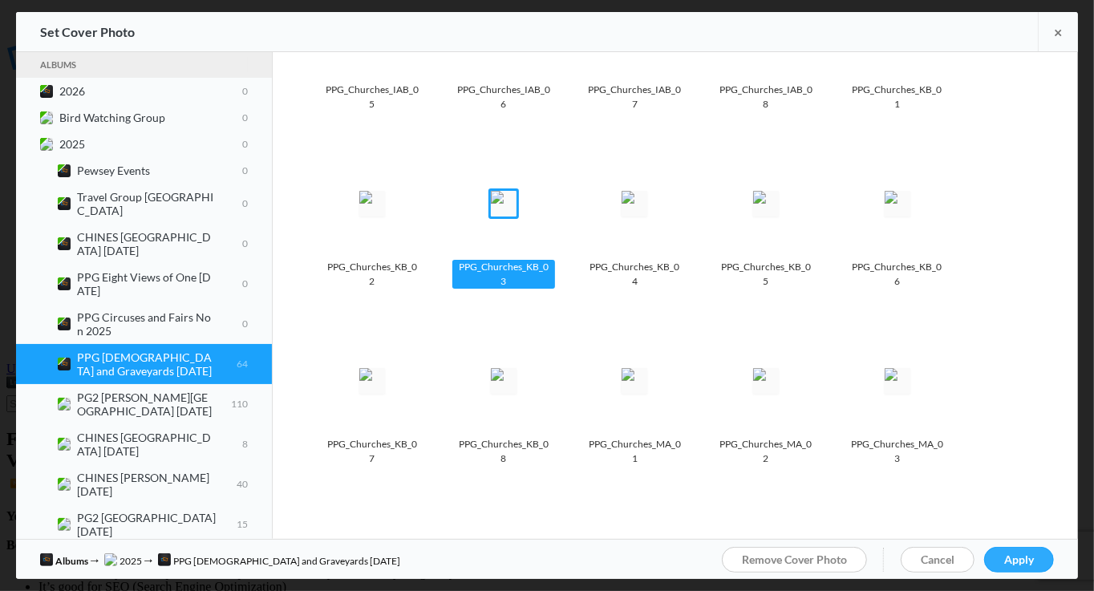
click at [1024, 558] on span "Apply" at bounding box center [1019, 560] width 30 height 14
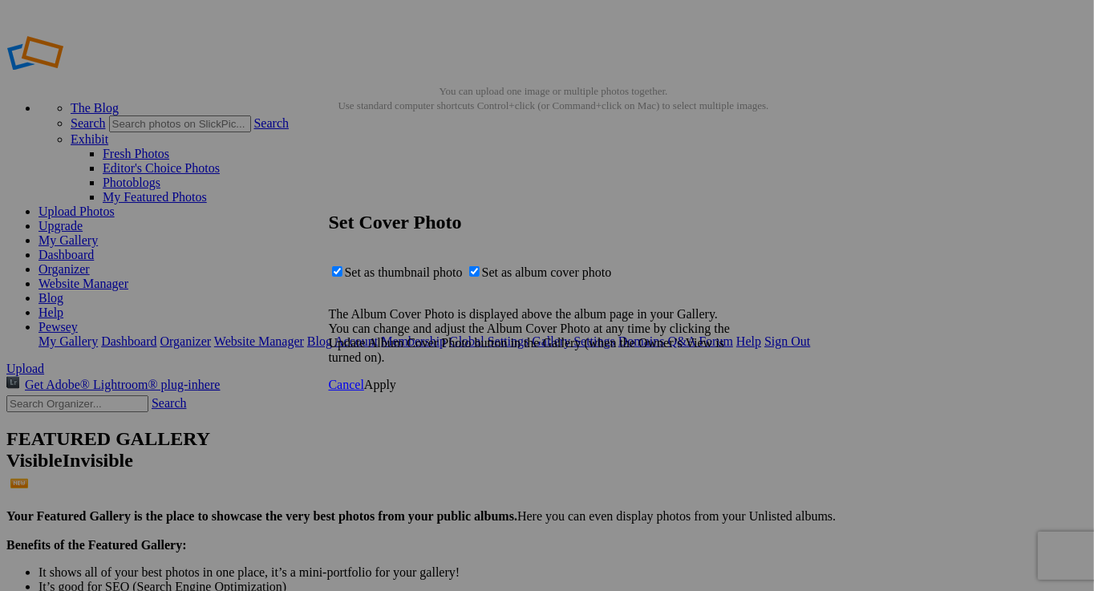
click at [396, 391] on span "Apply" at bounding box center [380, 385] width 32 height 14
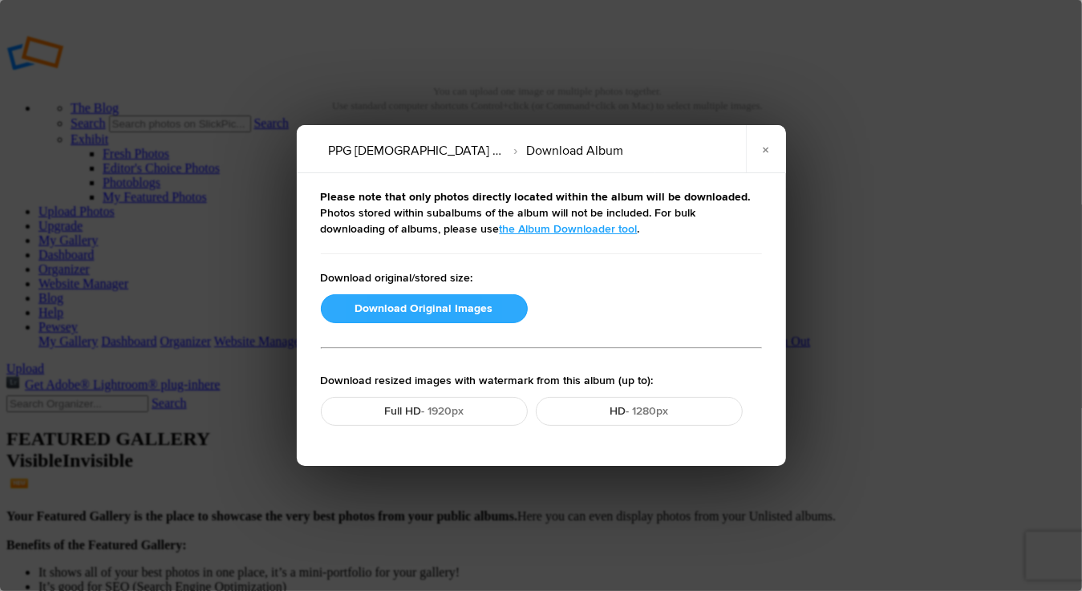
click at [423, 307] on button "Download Original Images" at bounding box center [424, 308] width 207 height 29
